Goal: Task Accomplishment & Management: Manage account settings

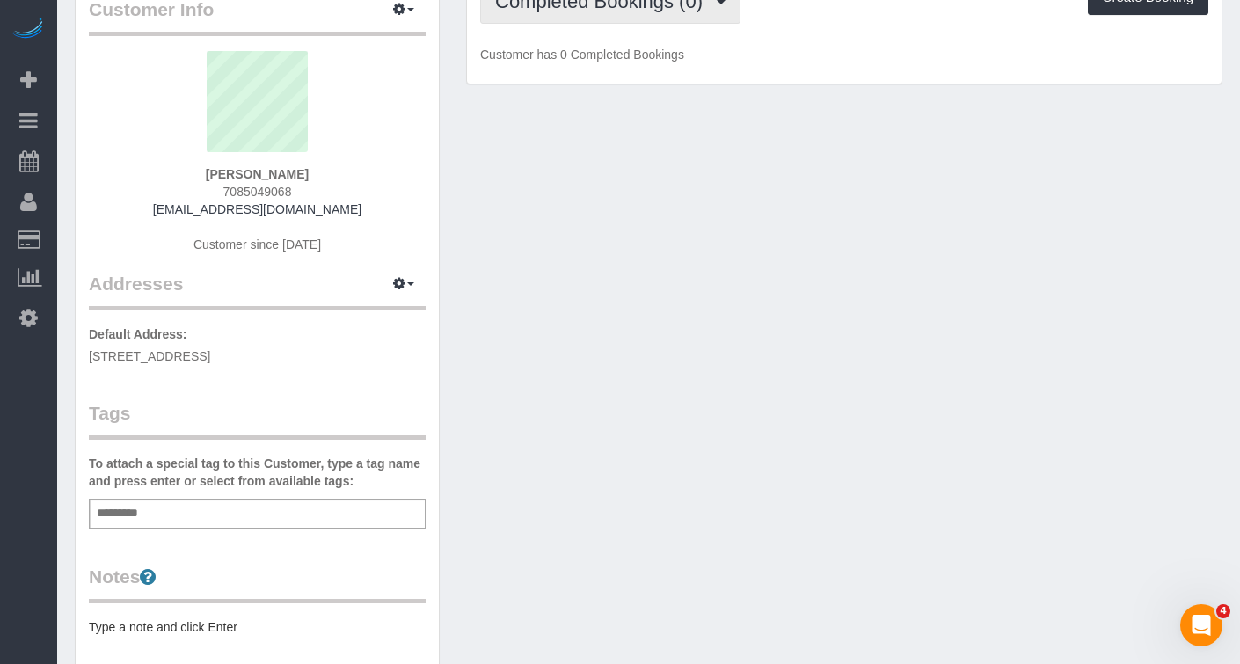
click at [696, 18] on button "Completed Bookings (0)" at bounding box center [610, 1] width 260 height 45
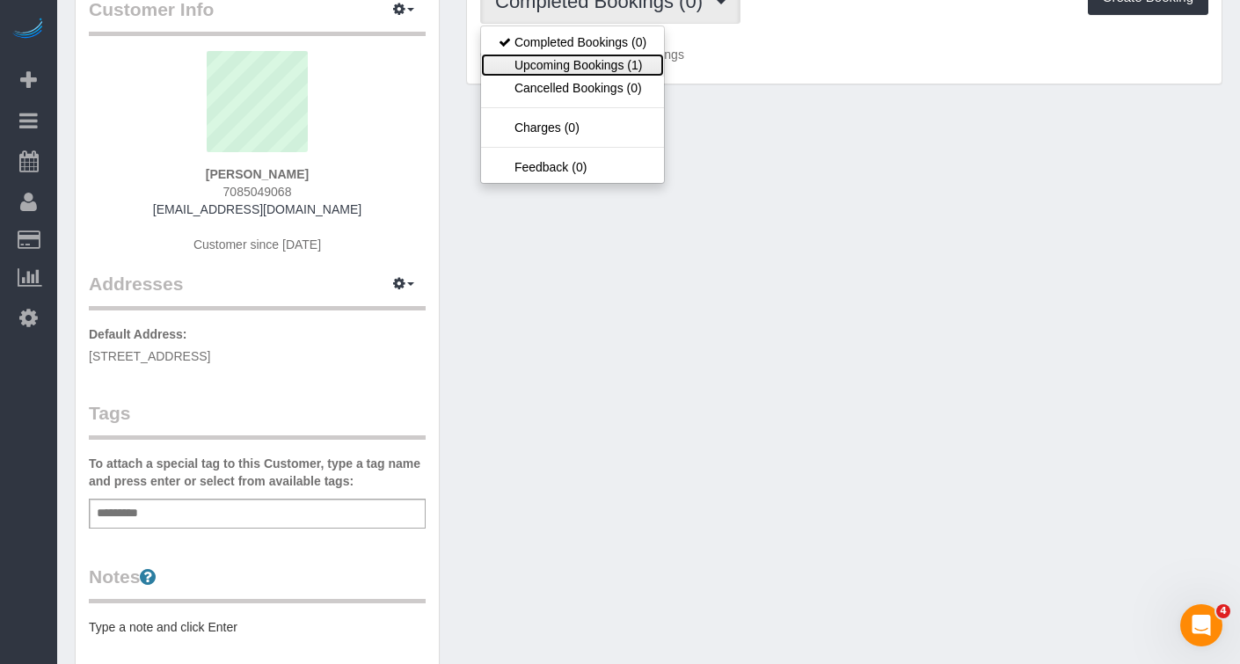
click at [623, 72] on link "Upcoming Bookings (1)" at bounding box center [572, 65] width 183 height 23
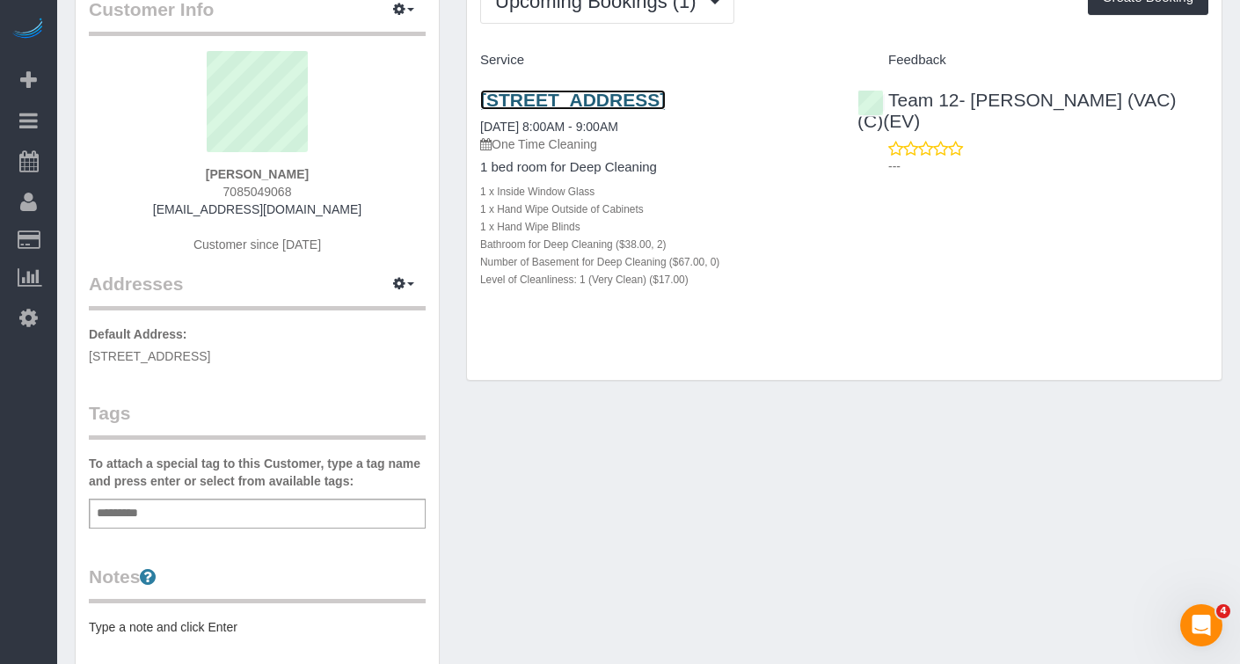
click at [571, 102] on link "[STREET_ADDRESS]" at bounding box center [573, 100] width 186 height 20
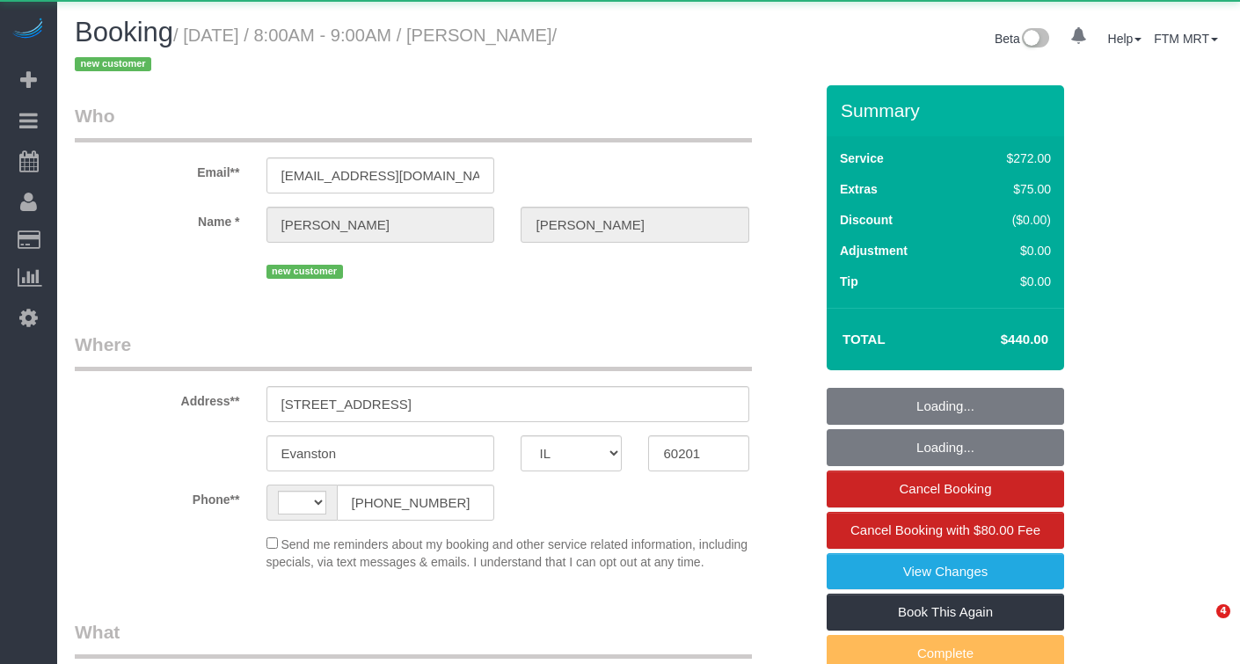
select select "IL"
select select "string:[GEOGRAPHIC_DATA]"
select select "object:815"
select select "string:fspay-c293213c-14e1-4c59-9def-90cc9d7a21a8"
select select "513"
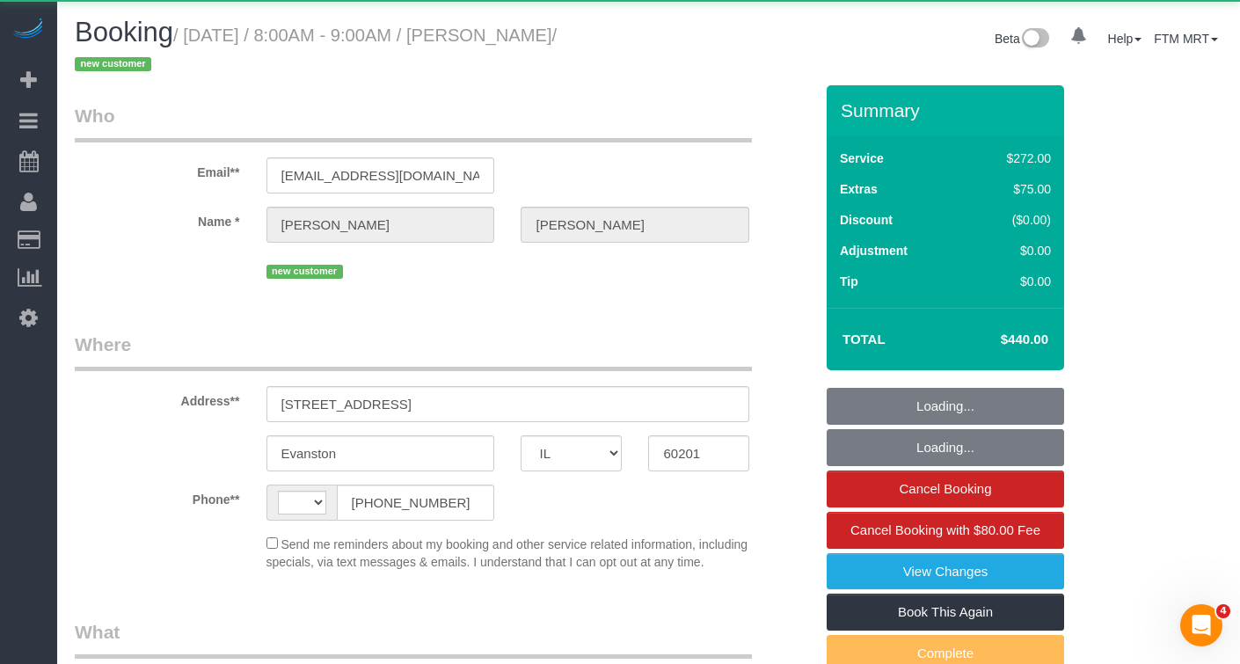
select select "2"
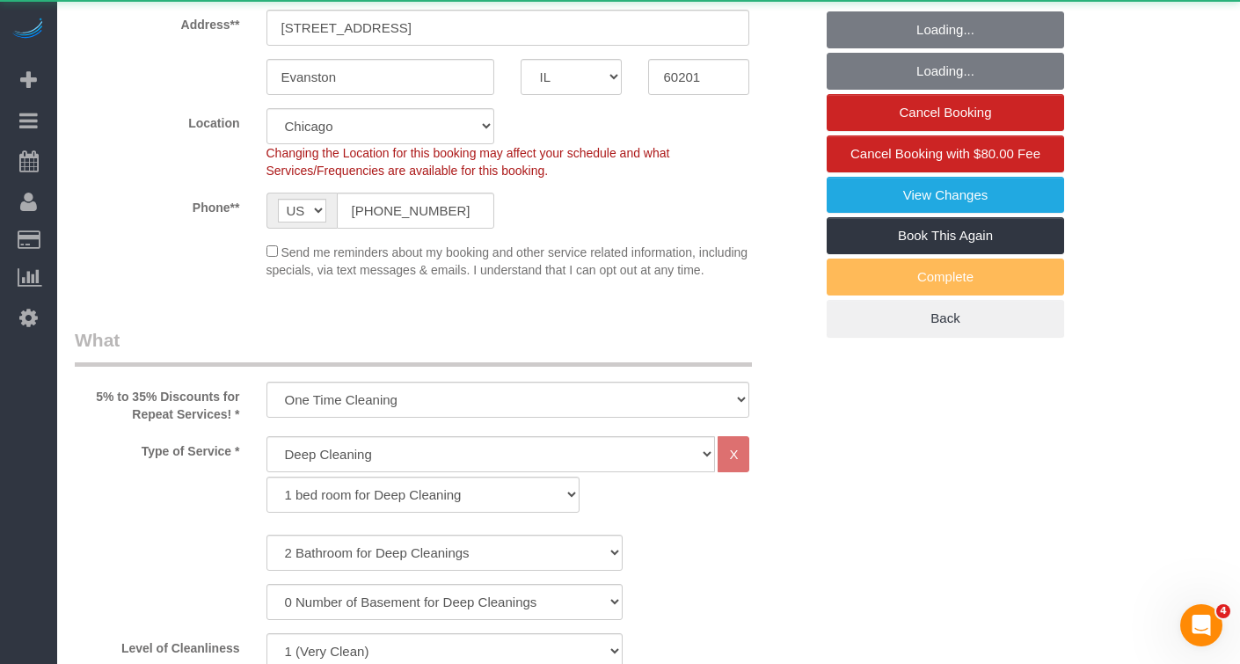
select select "object:1191"
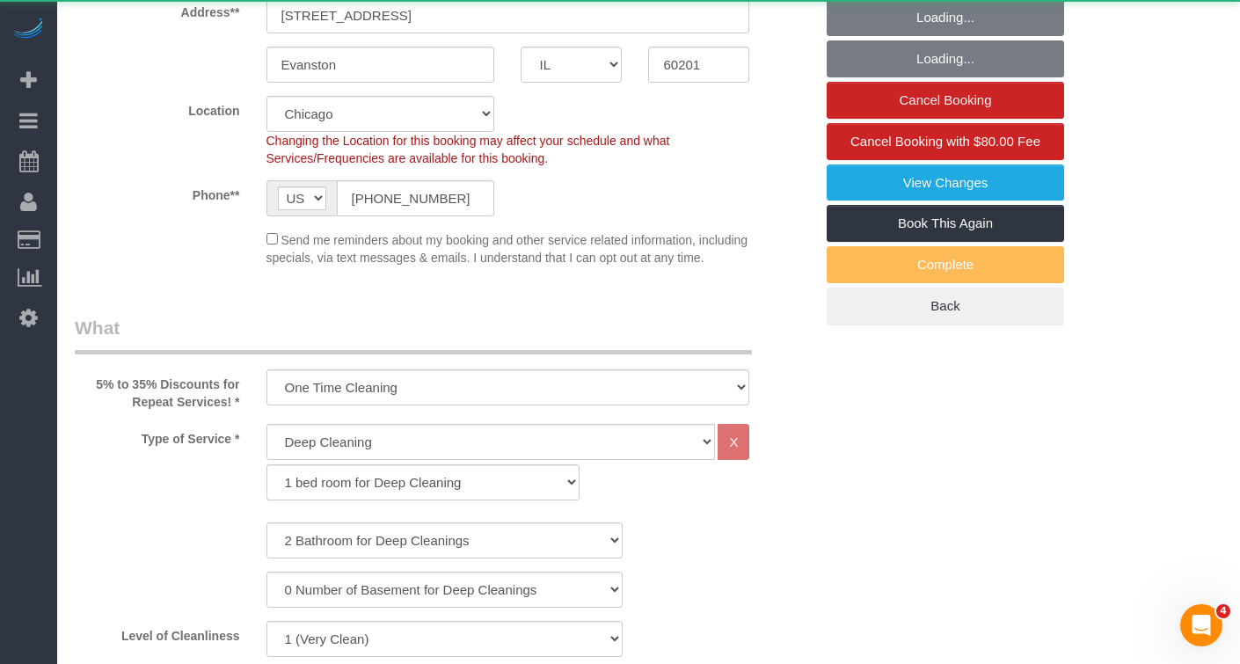
select select "spot1"
select select "number:1"
select select "number:58"
select select "number:139"
select select "number:106"
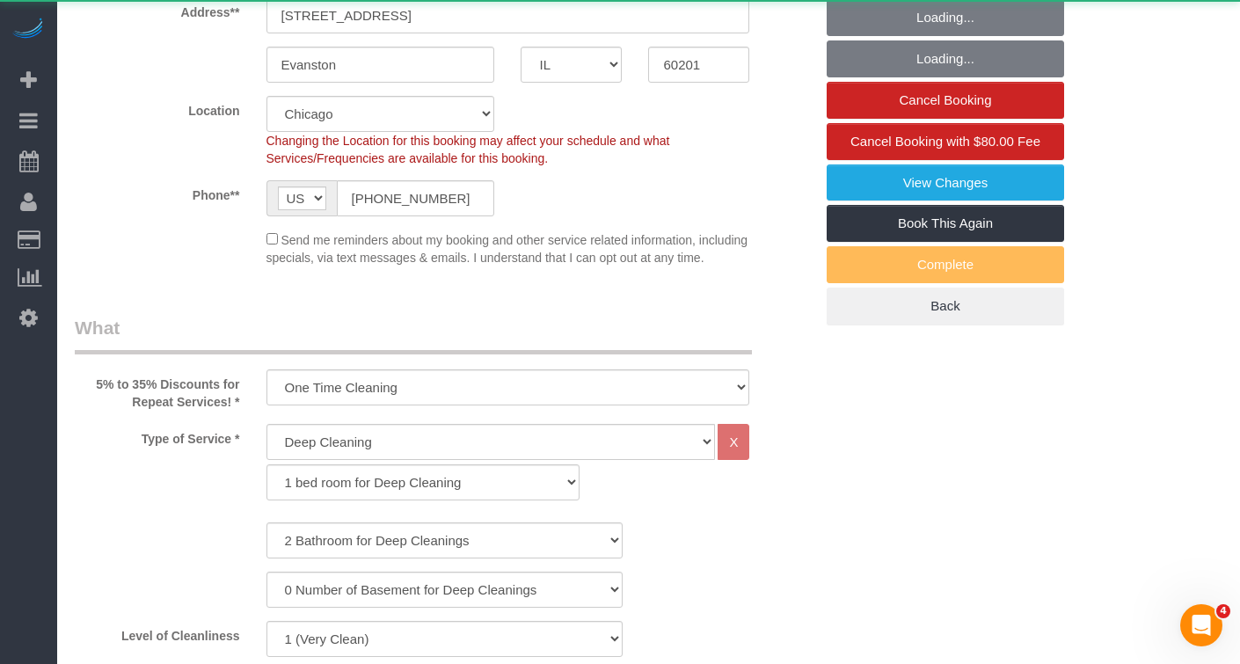
select select "2"
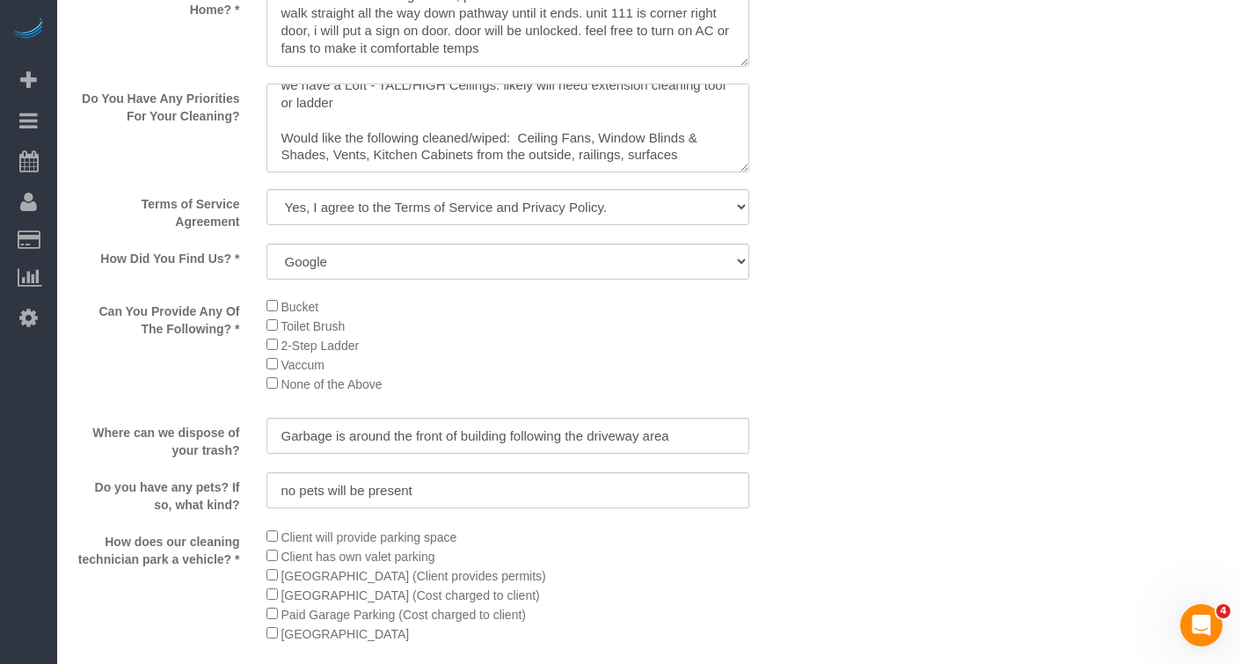
scroll to position [2216, 0]
